Goal: Communication & Community: Ask a question

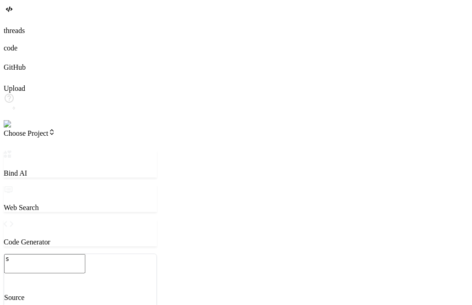
scroll to position [291, 0]
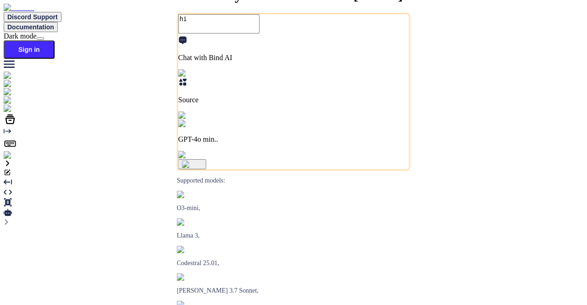
click at [14, 160] on img at bounding box center [16, 155] width 25 height 8
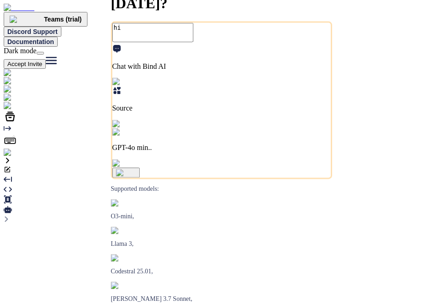
click at [16, 157] on img at bounding box center [19, 153] width 30 height 8
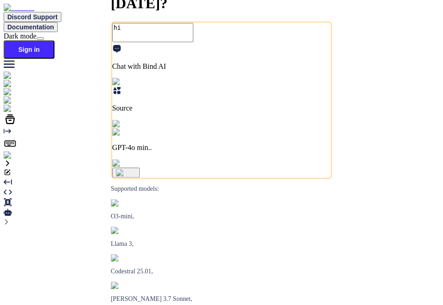
click at [15, 160] on img at bounding box center [16, 155] width 25 height 8
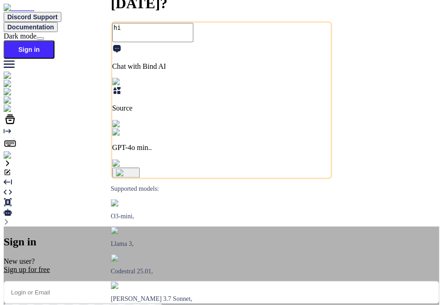
click at [220, 281] on input "email" at bounding box center [222, 292] width 436 height 22
paste input "tools@brilliantteam.com.au"
type input "tools@brilliantteam.com.au"
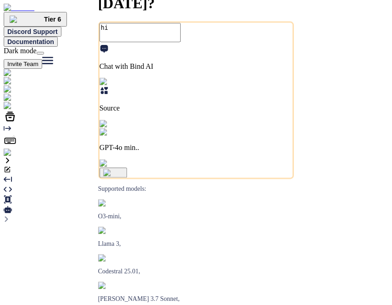
click at [151, 42] on textarea "hi" at bounding box center [139, 32] width 81 height 19
click at [124, 176] on img "button" at bounding box center [113, 172] width 21 height 7
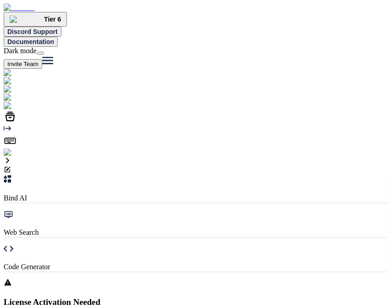
click at [234, 278] on div at bounding box center [196, 278] width 385 height 0
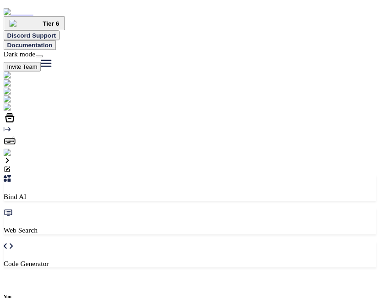
scroll to position [3, 0]
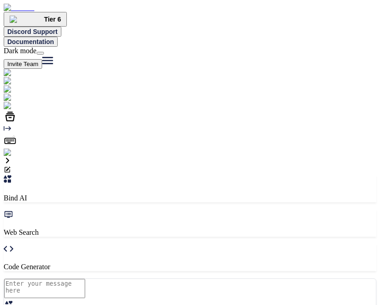
click at [12, 157] on img at bounding box center [19, 153] width 30 height 8
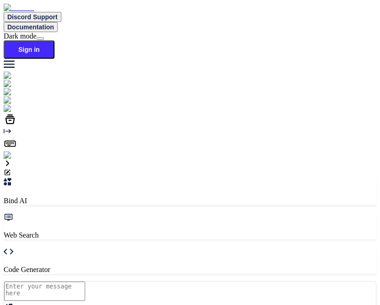
click at [8, 160] on img at bounding box center [16, 155] width 25 height 8
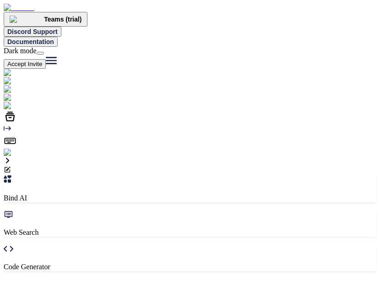
paste input "sk-ant-api03-eICgfz1Vd5G8u_8nO1CbmLnhqDpIFs5M4JthuzJX8PzLlZHPcTjkGGe8B85HMQgjQ3…"
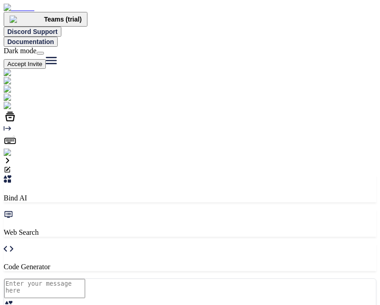
type input "sk-ant-api03-eICgfz1Vd5G8u_8nO1CbmLnhqDpIFs5M4JthuzJX8PzLlZHPcTjkGGe8B85HMQgjQ3…"
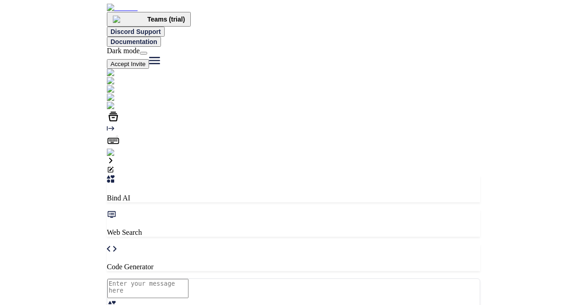
scroll to position [0, 0]
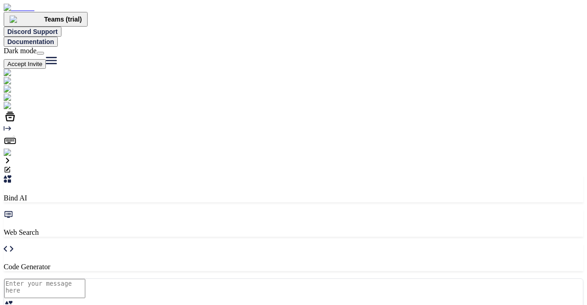
click at [17, 157] on img at bounding box center [19, 153] width 30 height 8
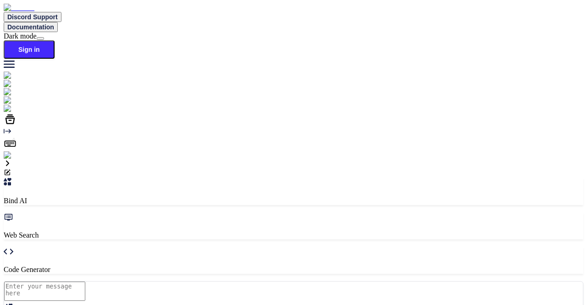
click at [9, 160] on img at bounding box center [16, 155] width 25 height 8
paste input "tools@brilliantteam.com.au"
type input "tools@brilliantteam.com.au"
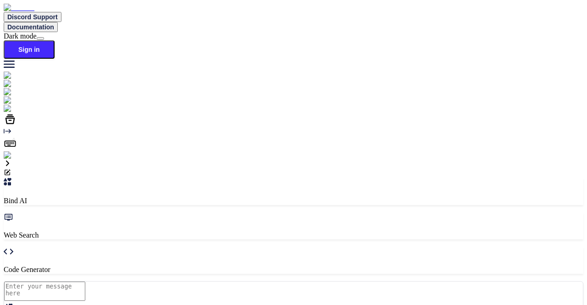
click at [85, 281] on textarea at bounding box center [44, 290] width 81 height 19
type textarea "hi"
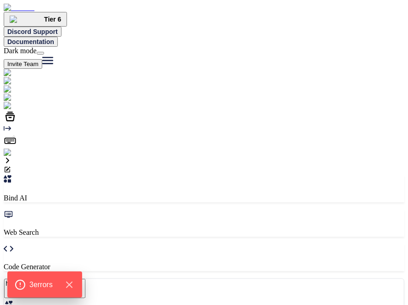
type textarea "x"
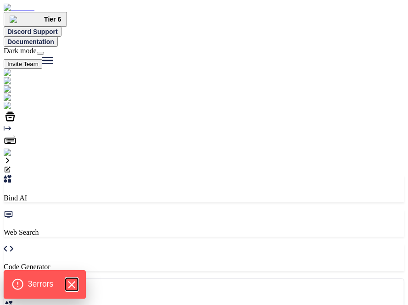
click at [74, 283] on icon "Hide Errors" at bounding box center [71, 284] width 6 height 6
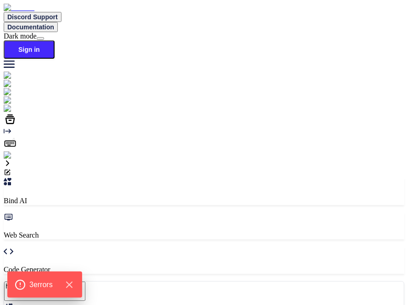
type textarea "x"
type textarea "hi"
type textarea "x"
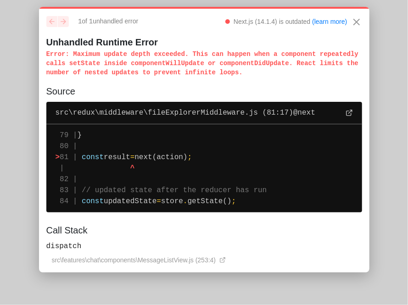
click at [72, 4] on html at bounding box center [204, 2] width 408 height 4
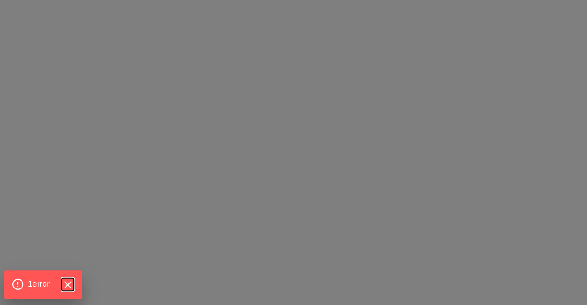
click at [69, 286] on icon "Hide Errors" at bounding box center [68, 284] width 6 height 6
click at [72, 281] on icon "Hide Errors" at bounding box center [67, 285] width 12 height 12
click at [70, 282] on icon "Hide Errors" at bounding box center [67, 285] width 12 height 12
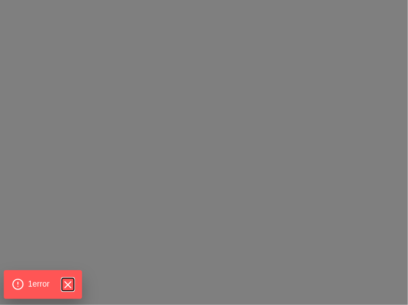
click at [68, 281] on icon "Hide Errors" at bounding box center [67, 285] width 12 height 12
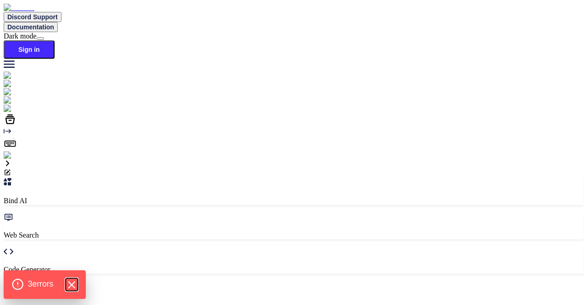
click at [73, 283] on icon "Hide Errors" at bounding box center [72, 285] width 12 height 12
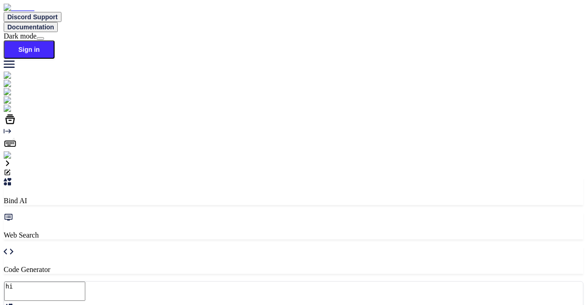
click at [15, 160] on img at bounding box center [16, 155] width 25 height 8
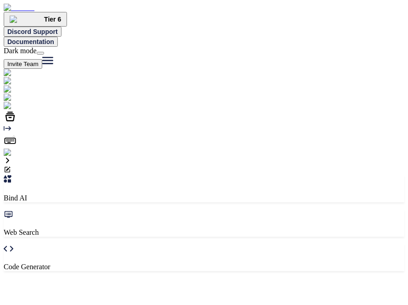
click at [18, 157] on img at bounding box center [19, 153] width 30 height 8
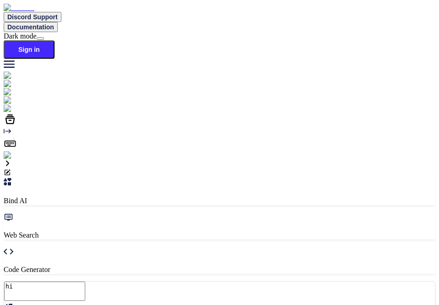
type textarea "x"
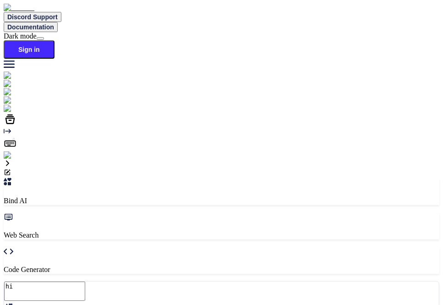
click at [13, 160] on img at bounding box center [16, 155] width 25 height 8
paste input "a"
type input "app32@yopmail.com"
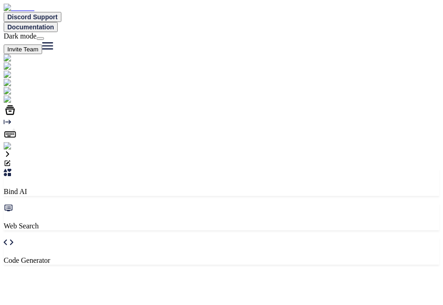
type textarea "x"
click at [85, 272] on textarea "hi" at bounding box center [44, 281] width 81 height 19
click at [157, 222] on p "Web Search" at bounding box center [222, 226] width 436 height 8
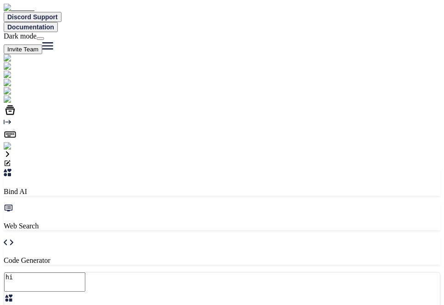
click at [92, 187] on p "Bind AI" at bounding box center [222, 191] width 436 height 8
type textarea "x"
type textarea "hi"
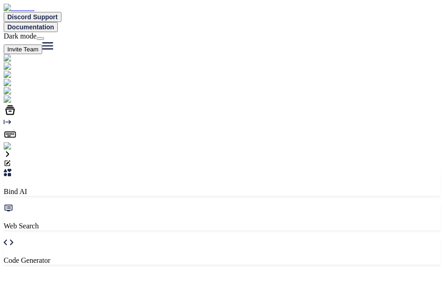
type textarea "x"
type textarea "hi"
type textarea "x"
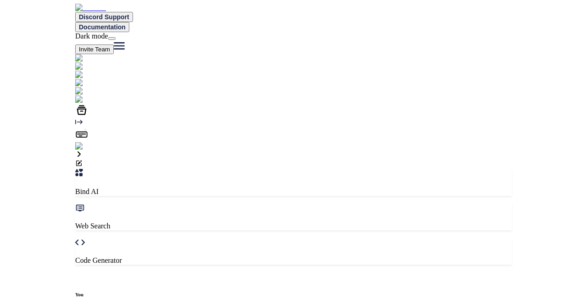
scroll to position [3, 0]
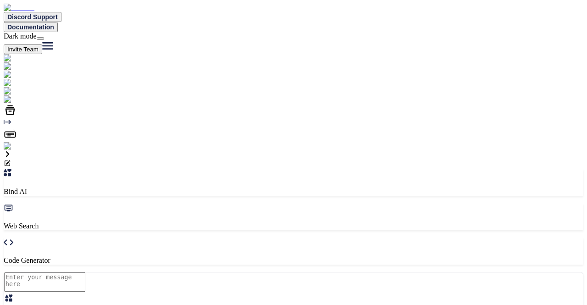
click at [85, 272] on textarea at bounding box center [44, 281] width 81 height 19
type textarea "x"
type textarea "hi"
type textarea "x"
type textarea "hio"
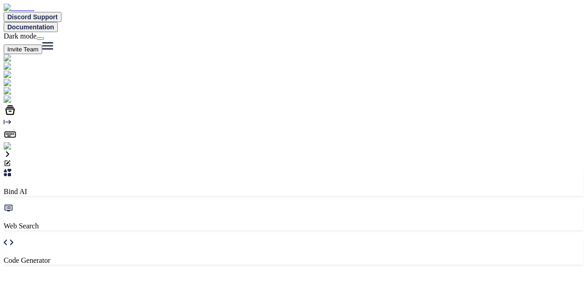
type textarea "x"
type textarea "hi"
type textarea "x"
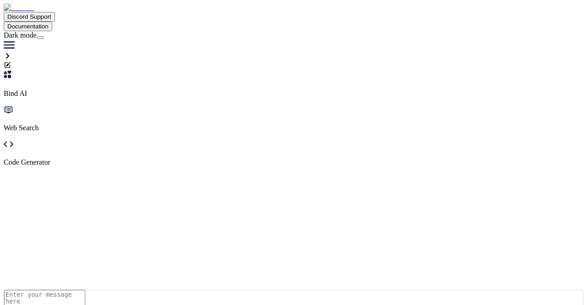
type textarea "hio"
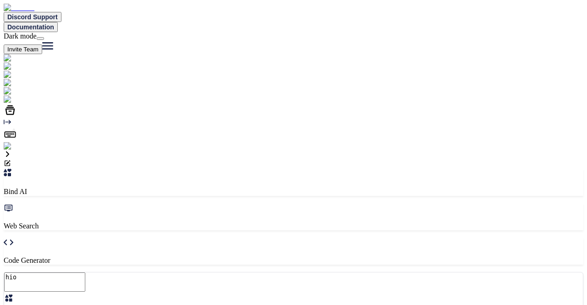
type textarea "x"
